Goal: Task Accomplishment & Management: Manage account settings

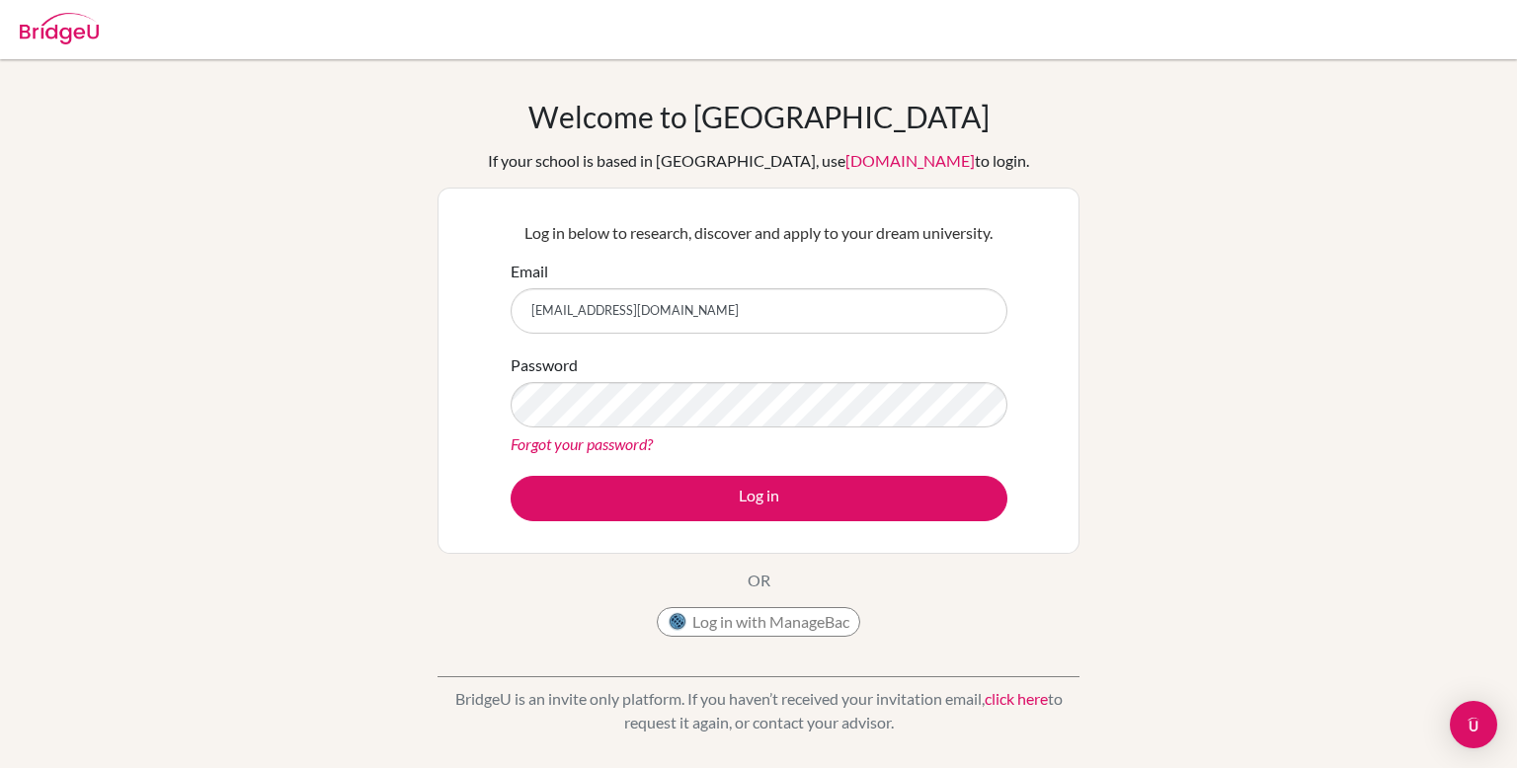
click at [511, 476] on button "Log in" at bounding box center [759, 498] width 497 height 45
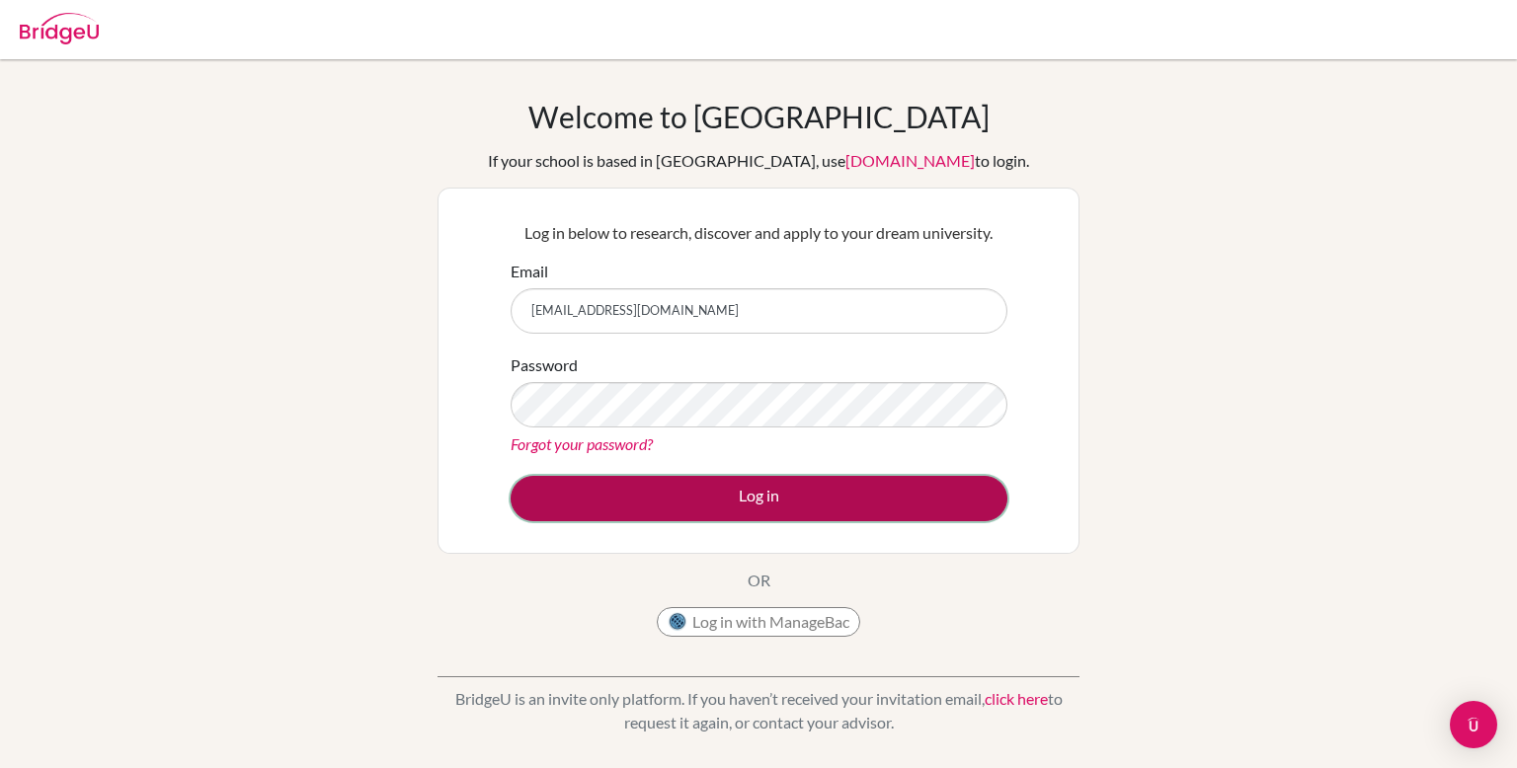
click at [741, 495] on button "Log in" at bounding box center [759, 498] width 497 height 45
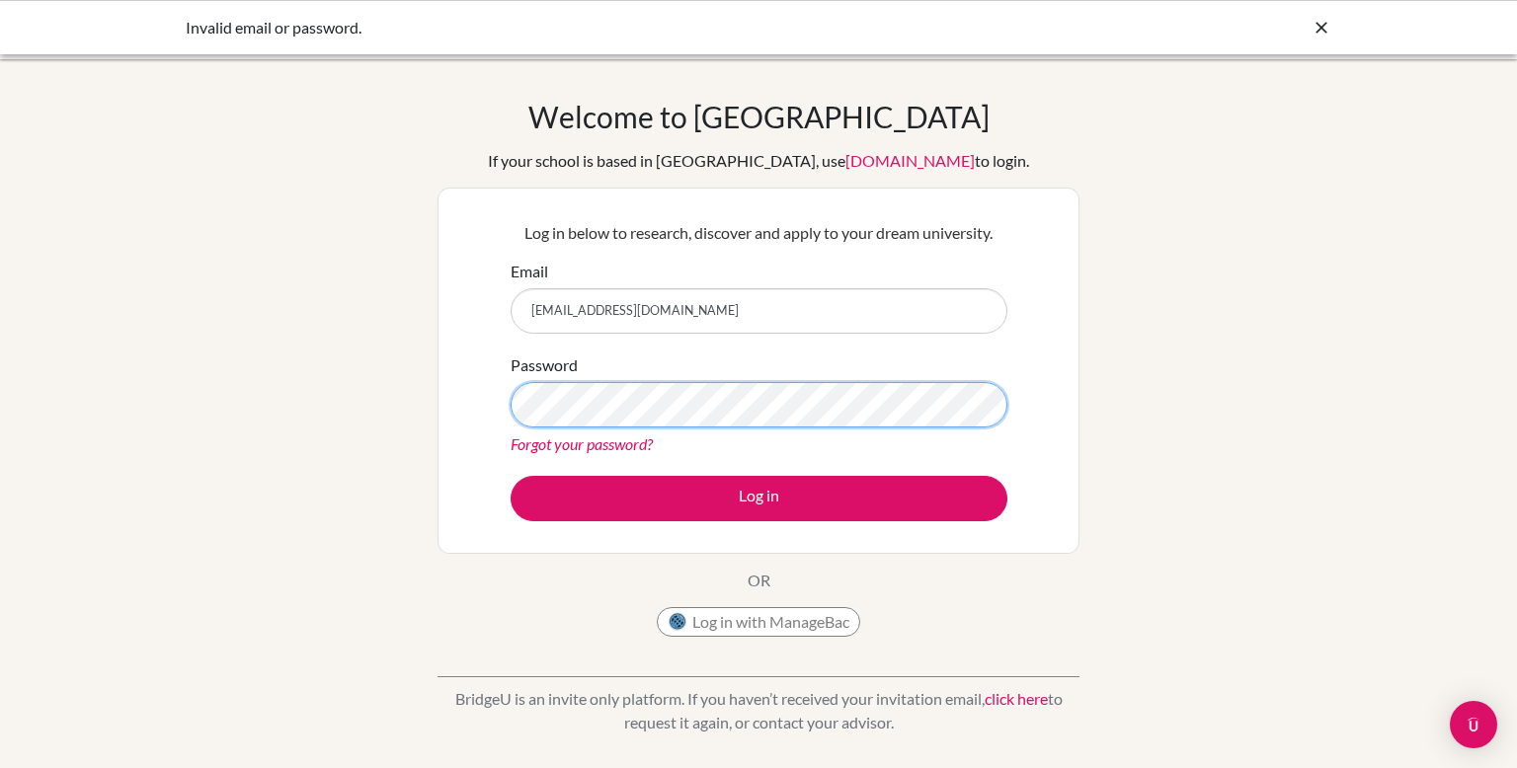
click at [511, 476] on button "Log in" at bounding box center [759, 498] width 497 height 45
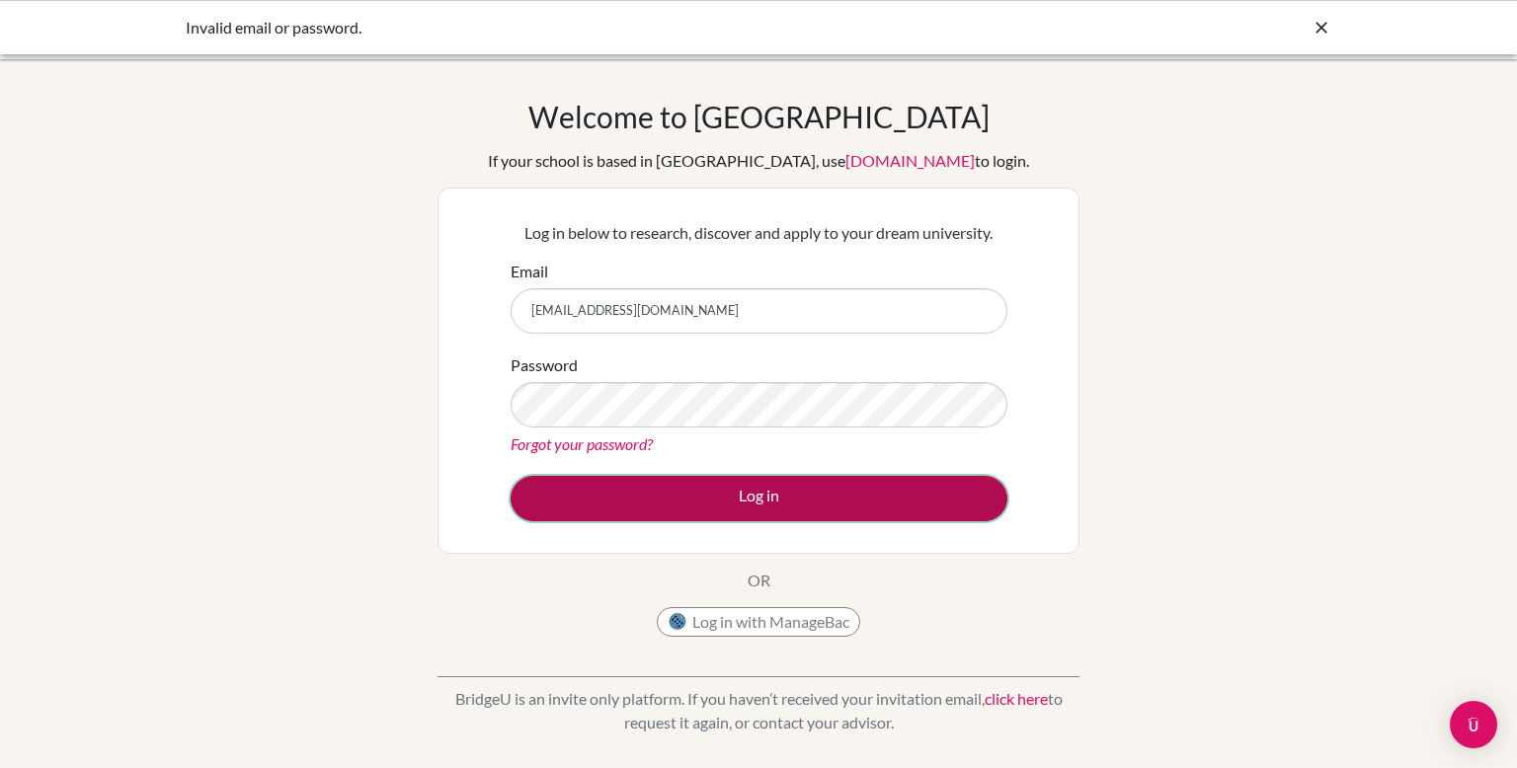
click at [691, 489] on button "Log in" at bounding box center [759, 498] width 497 height 45
